Goal: Task Accomplishment & Management: Use online tool/utility

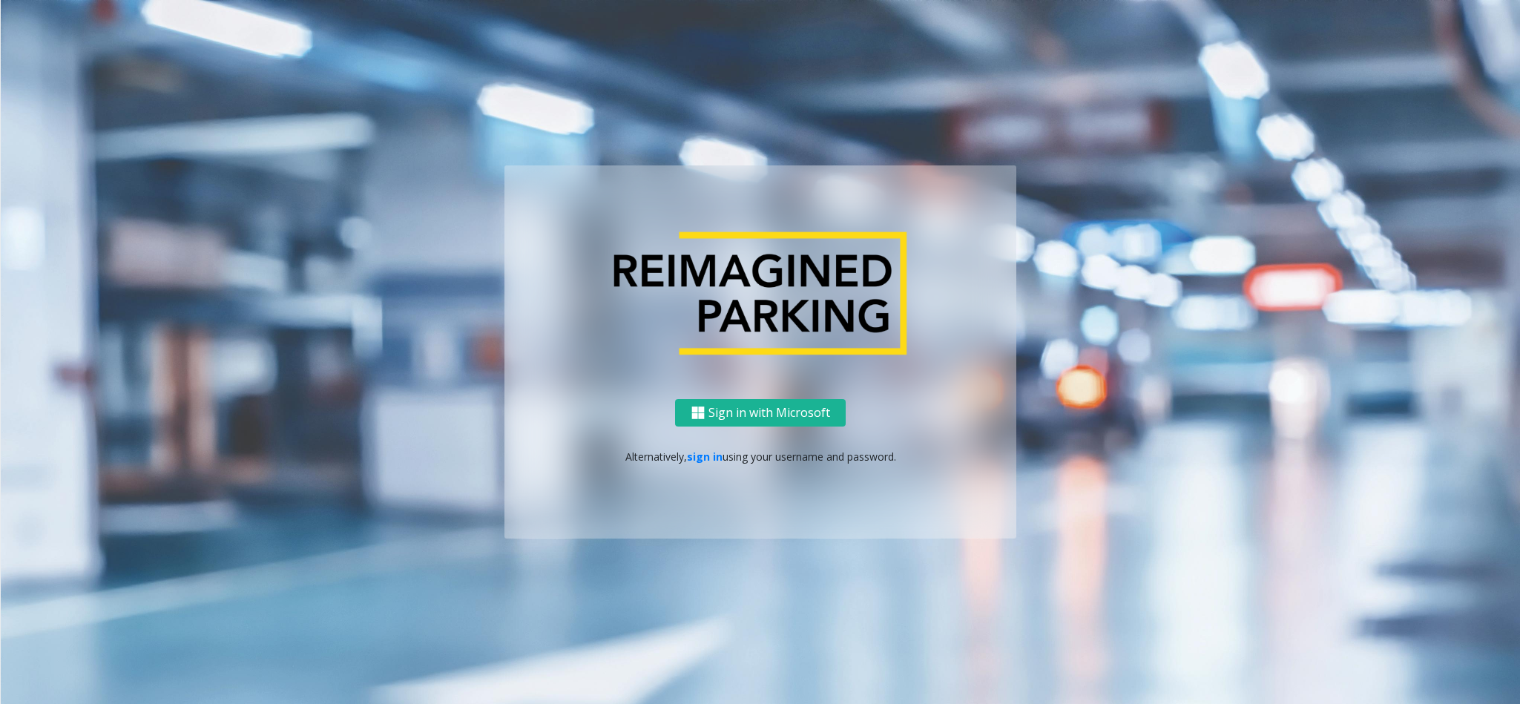
click at [699, 457] on link "sign in" at bounding box center [705, 456] width 36 height 14
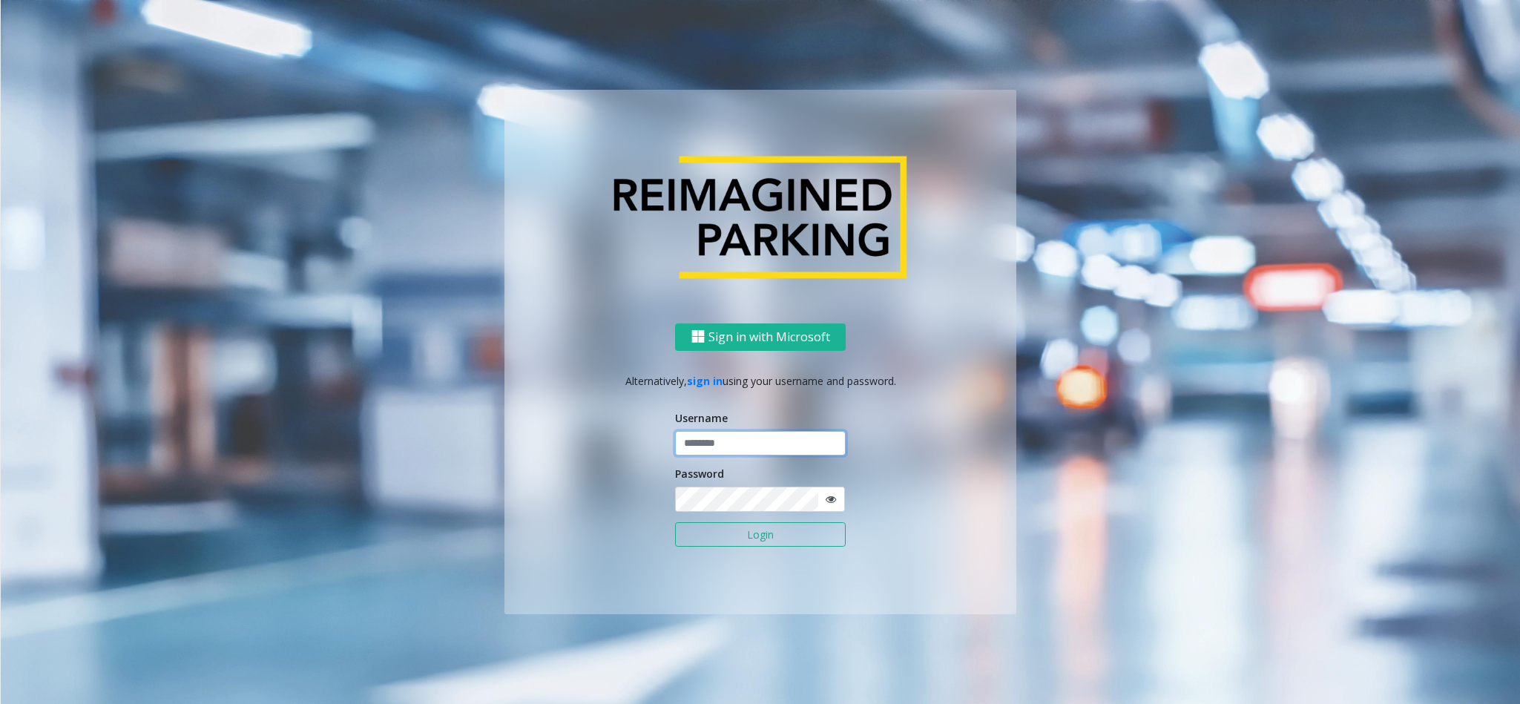
type input "**********"
click at [730, 532] on button "Login" at bounding box center [760, 534] width 171 height 25
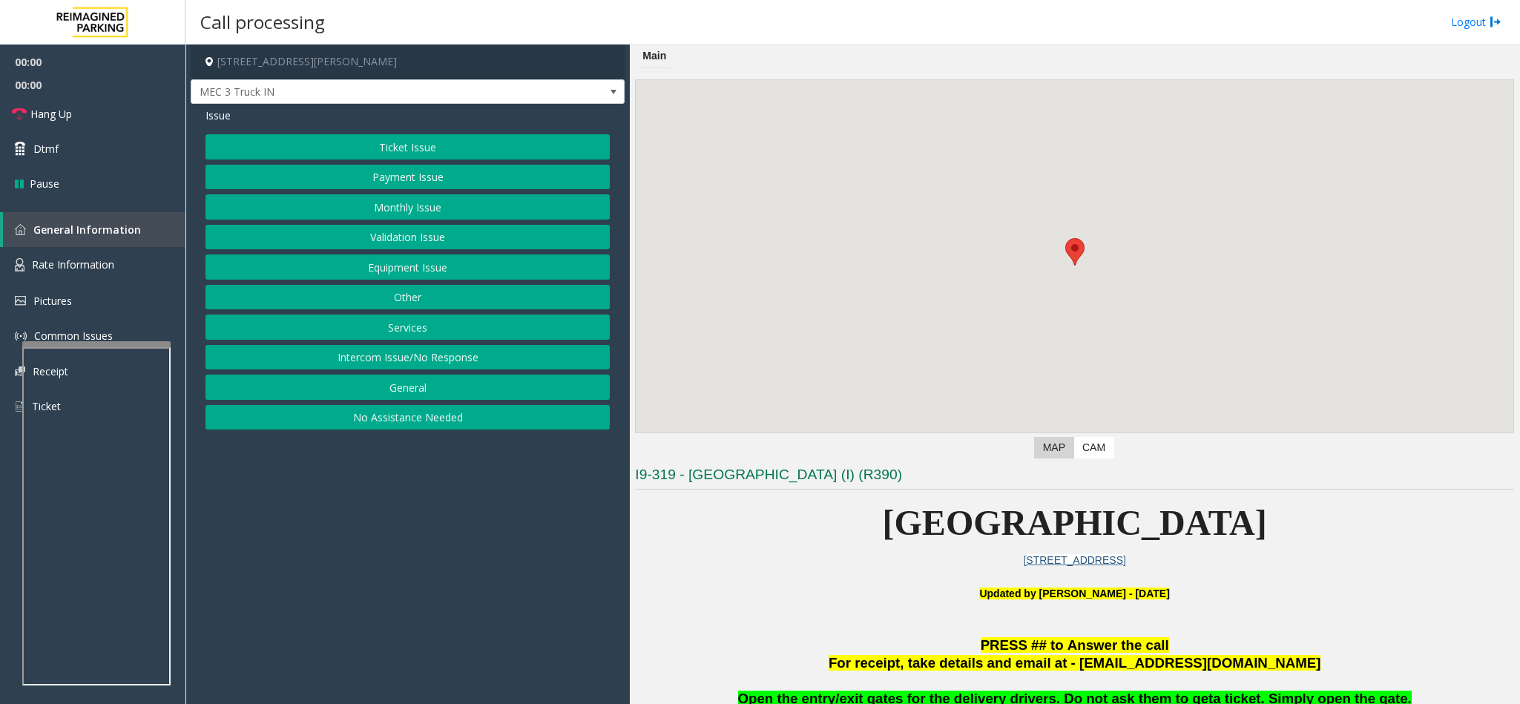
scroll to position [445, 0]
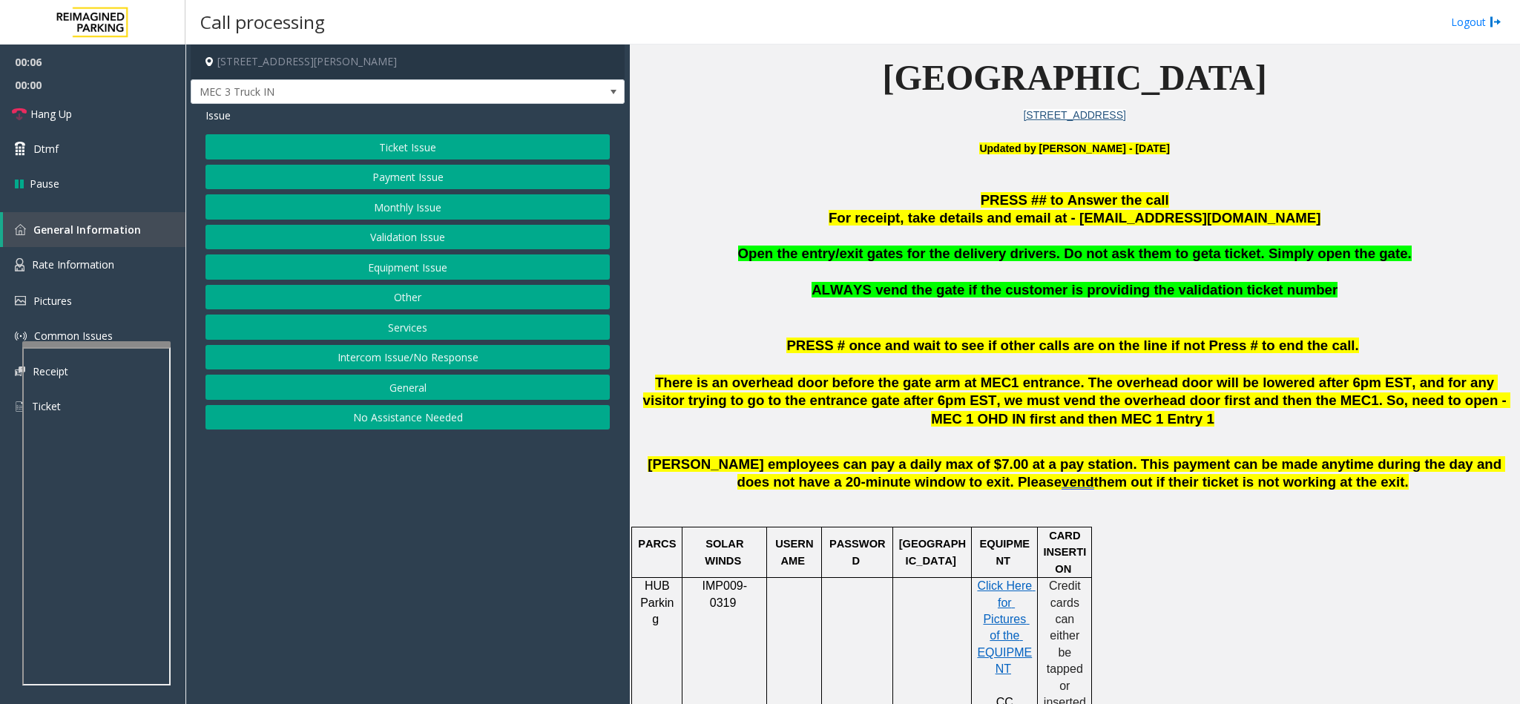
click at [403, 327] on button "Services" at bounding box center [407, 326] width 404 height 25
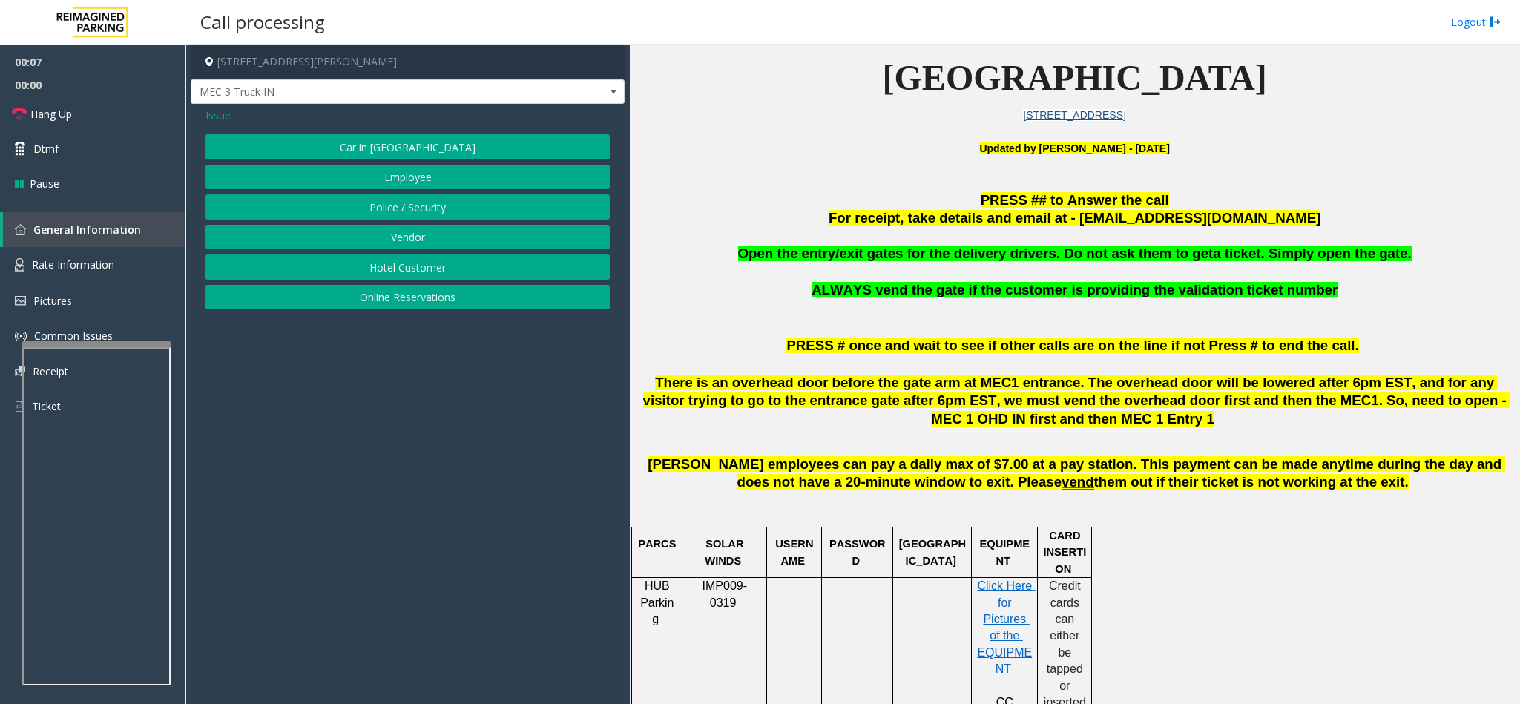
click at [398, 231] on button "Vendor" at bounding box center [407, 237] width 404 height 25
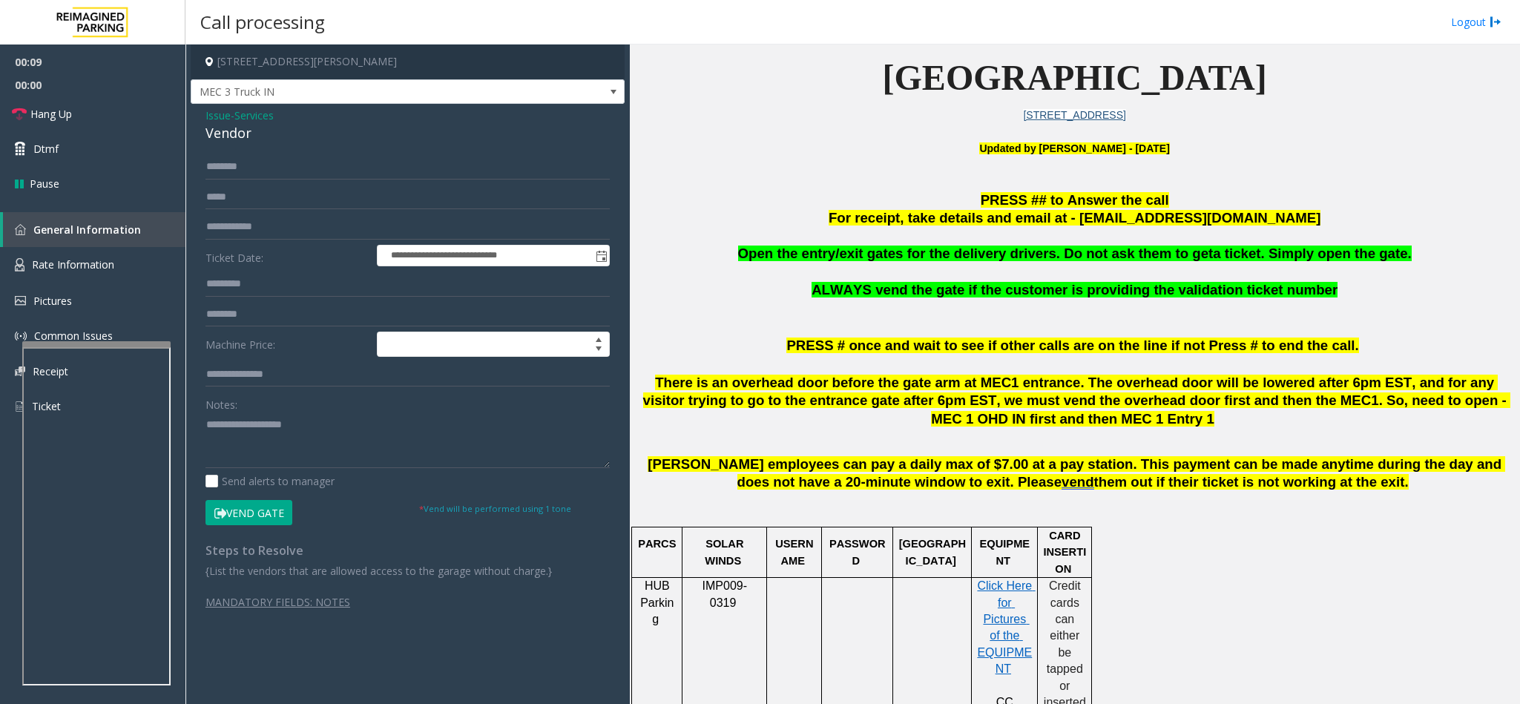
click at [250, 515] on button "Vend Gate" at bounding box center [248, 512] width 87 height 25
click at [225, 132] on div "Vendor" at bounding box center [407, 133] width 404 height 20
click at [223, 131] on div "Vendor" at bounding box center [407, 133] width 404 height 20
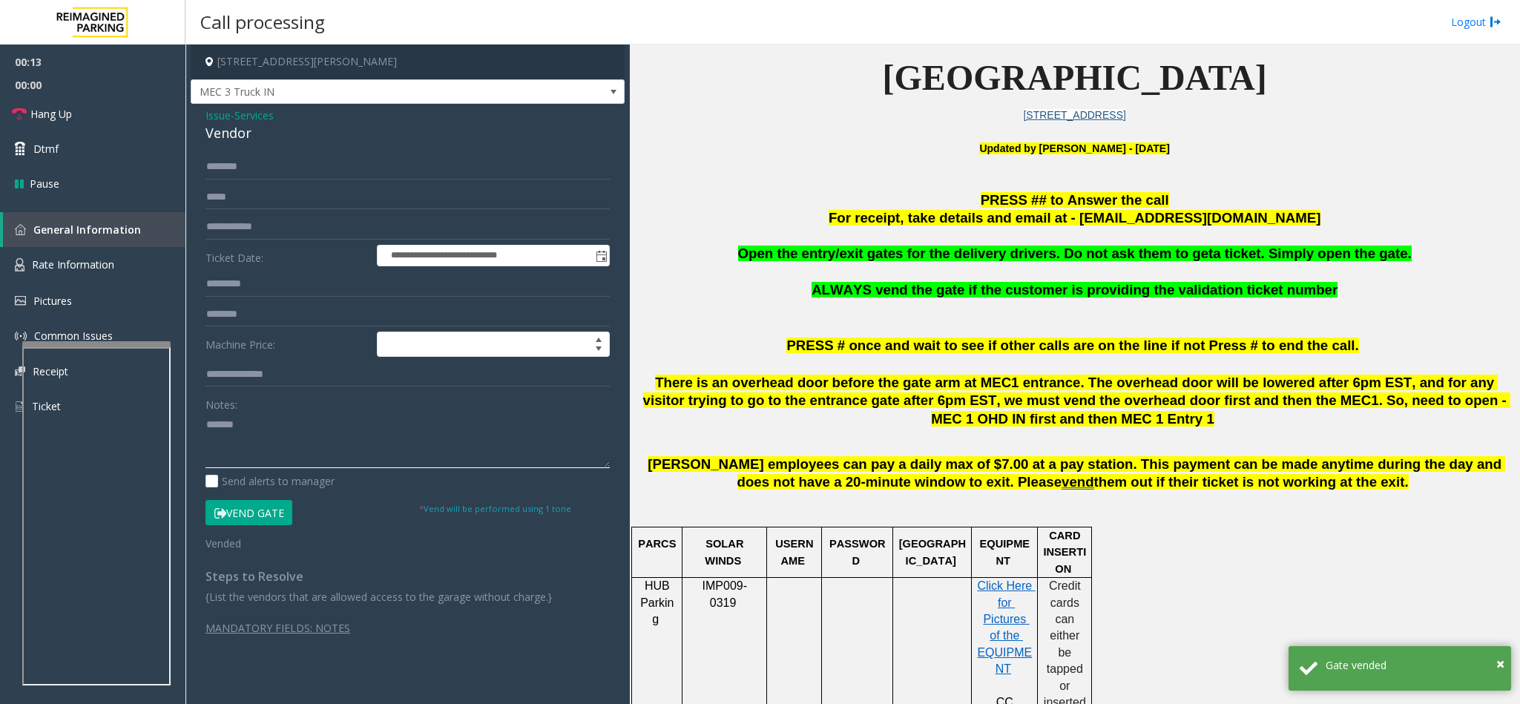
click at [205, 421] on textarea at bounding box center [407, 440] width 404 height 56
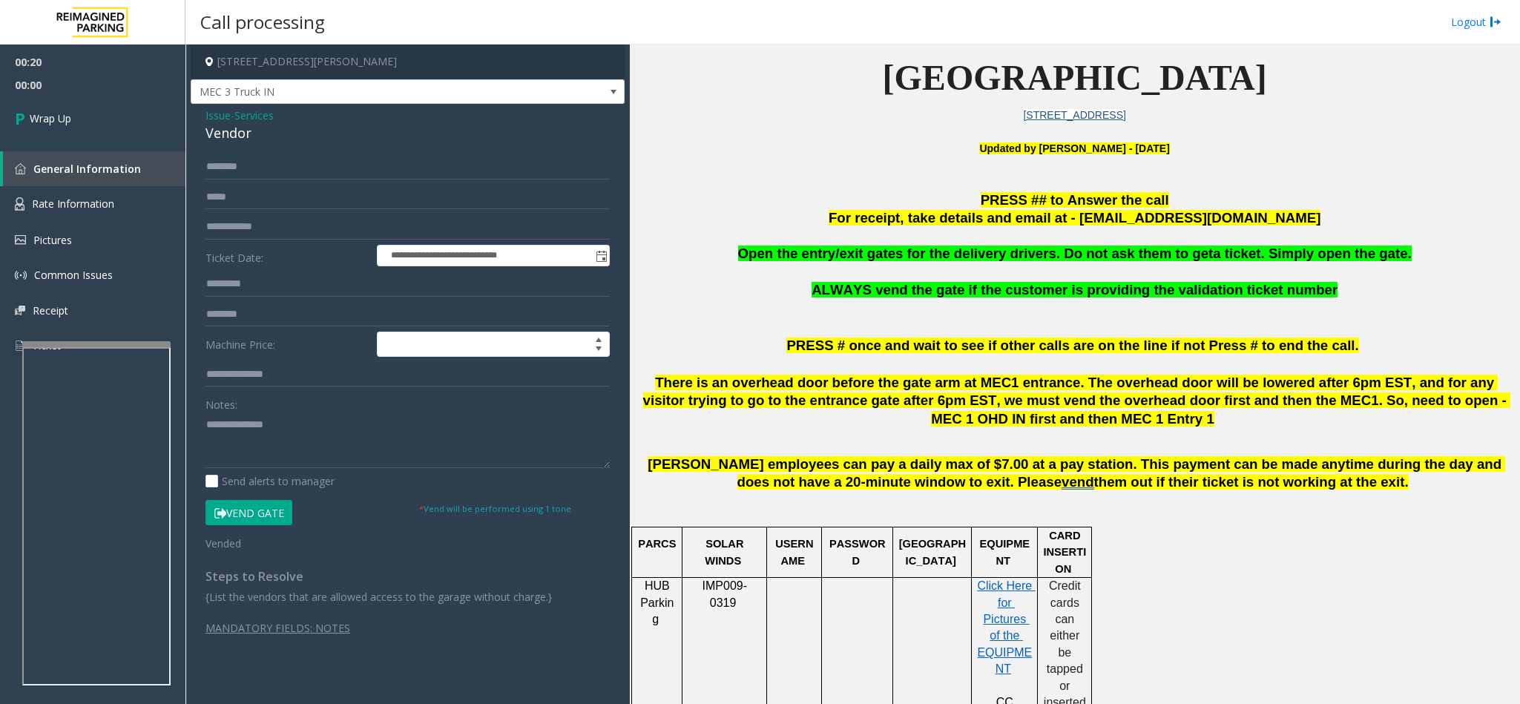
click at [329, 399] on div "Notes:" at bounding box center [407, 430] width 404 height 76
click at [329, 435] on textarea at bounding box center [407, 440] width 404 height 56
click at [868, 251] on span "Open the entry/exit gates for the delivery drivers. Do not ask them to get" at bounding box center [975, 253] width 475 height 16
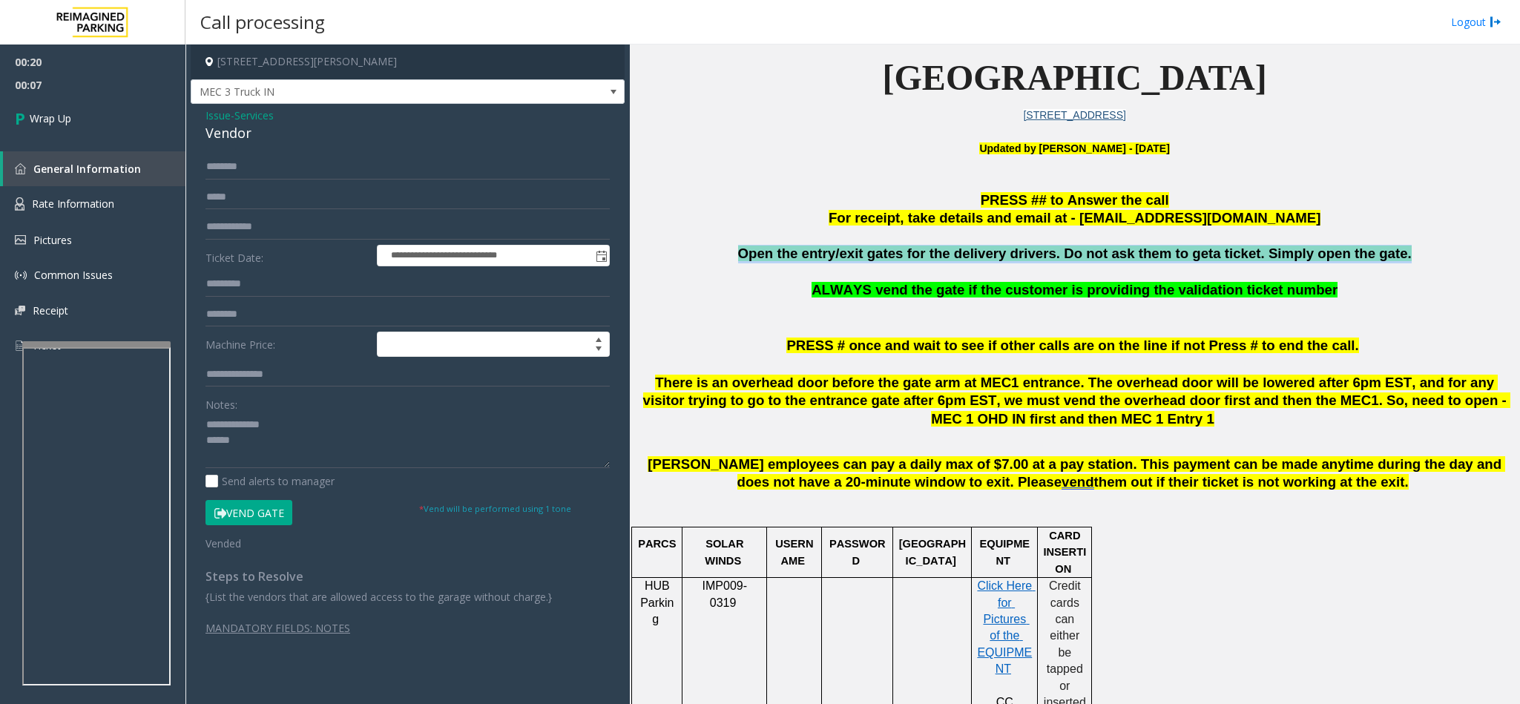
click at [868, 251] on span "Open the entry/exit gates for the delivery drivers. Do not ask them to get" at bounding box center [975, 253] width 475 height 16
copy span "Open the entry/exit gates for the delivery drivers. Do not ask them to get a ti…"
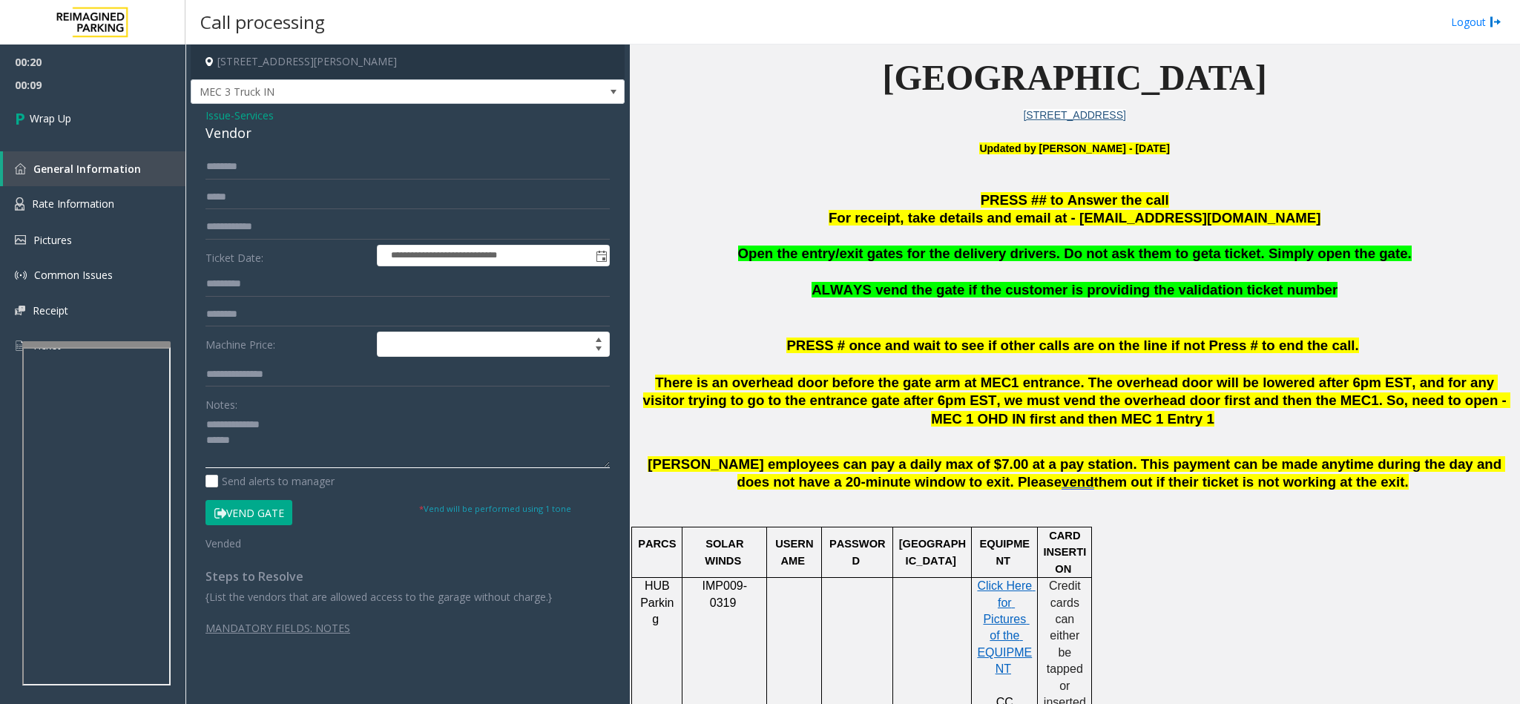
click at [243, 447] on textarea at bounding box center [407, 440] width 404 height 56
paste textarea "**********"
type textarea "**********"
click at [54, 108] on link "Wrap Up" at bounding box center [92, 118] width 185 height 44
